Goal: Task Accomplishment & Management: Use online tool/utility

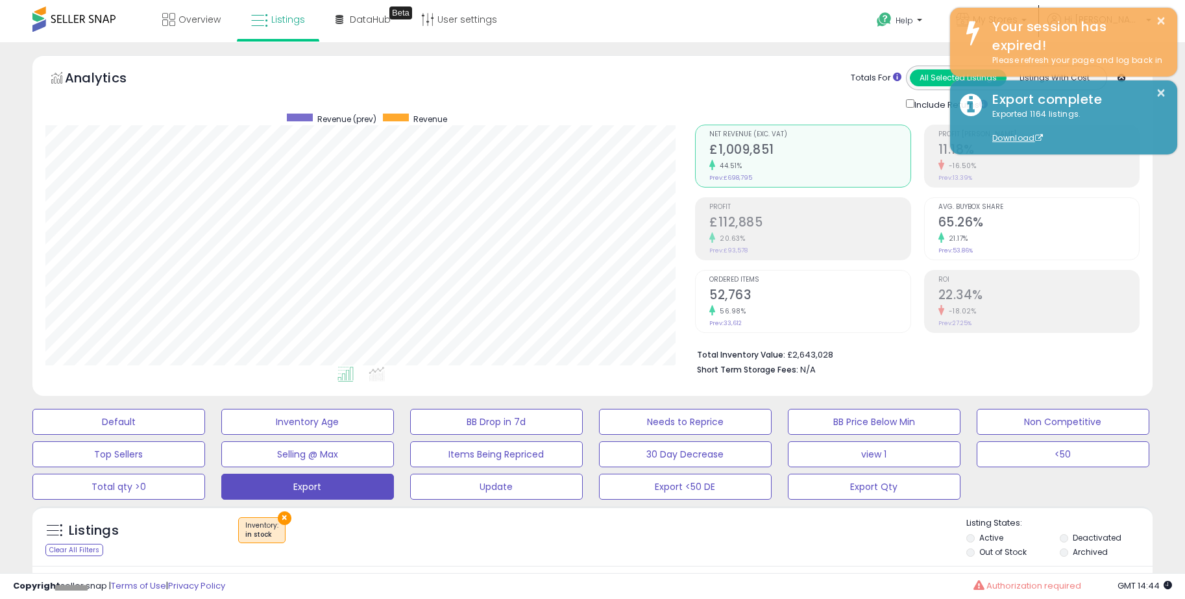
scroll to position [266, 649]
